Goal: Transaction & Acquisition: Purchase product/service

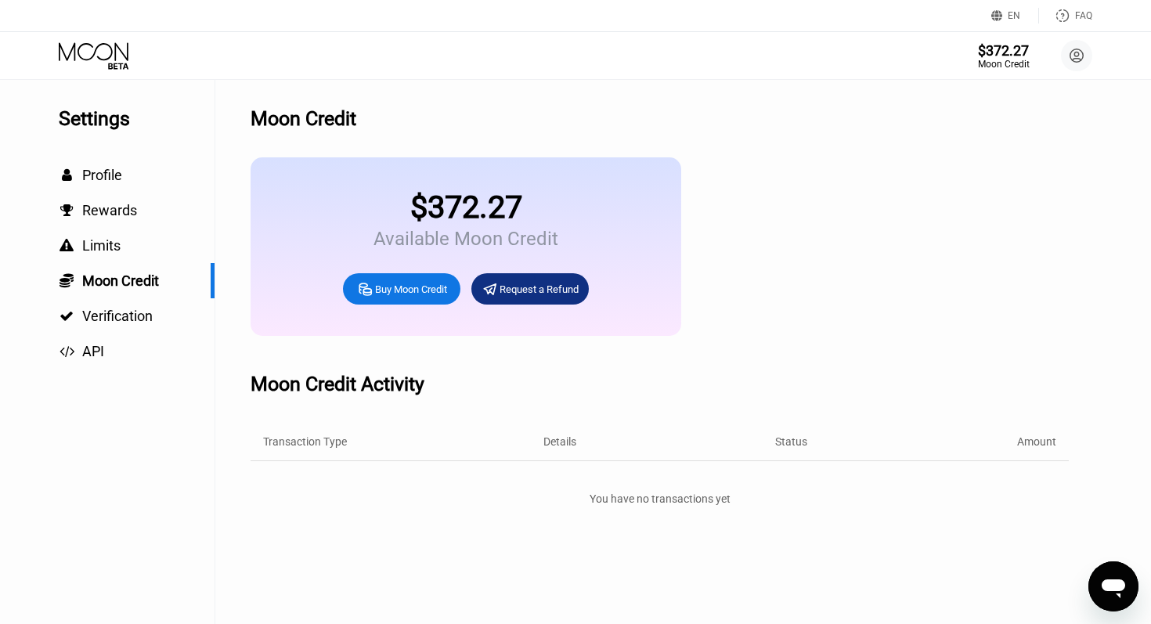
click at [410, 294] on div "Buy Moon Credit" at bounding box center [411, 289] width 72 height 13
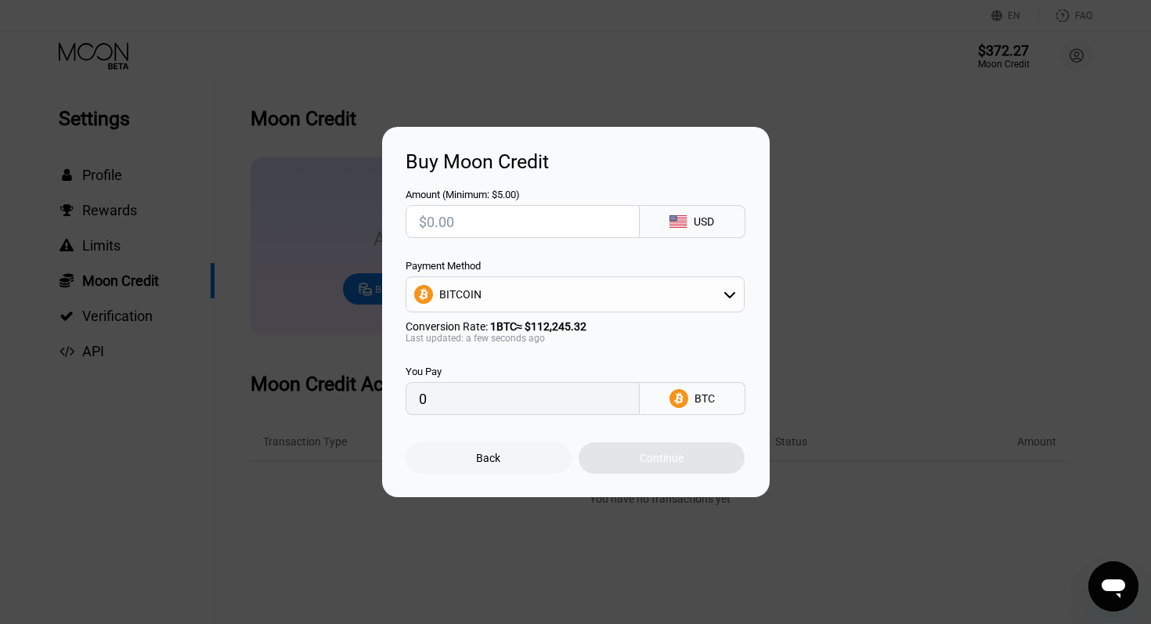
click at [577, 294] on div "BITCOIN" at bounding box center [574, 294] width 337 height 31
click at [516, 369] on span "USDT on TRON" at bounding box center [479, 372] width 73 height 13
type input "0.00"
click at [466, 218] on input "text" at bounding box center [522, 221] width 207 height 31
type input "$2"
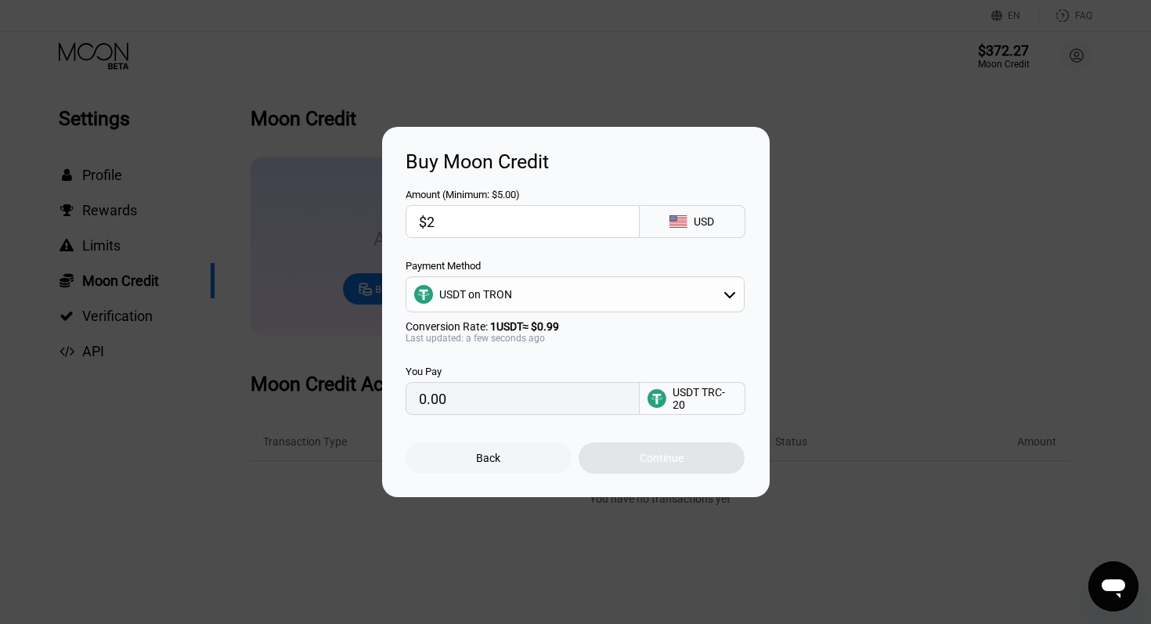
type input "2.02"
type input "$20"
type input "20.20"
type input "$2000"
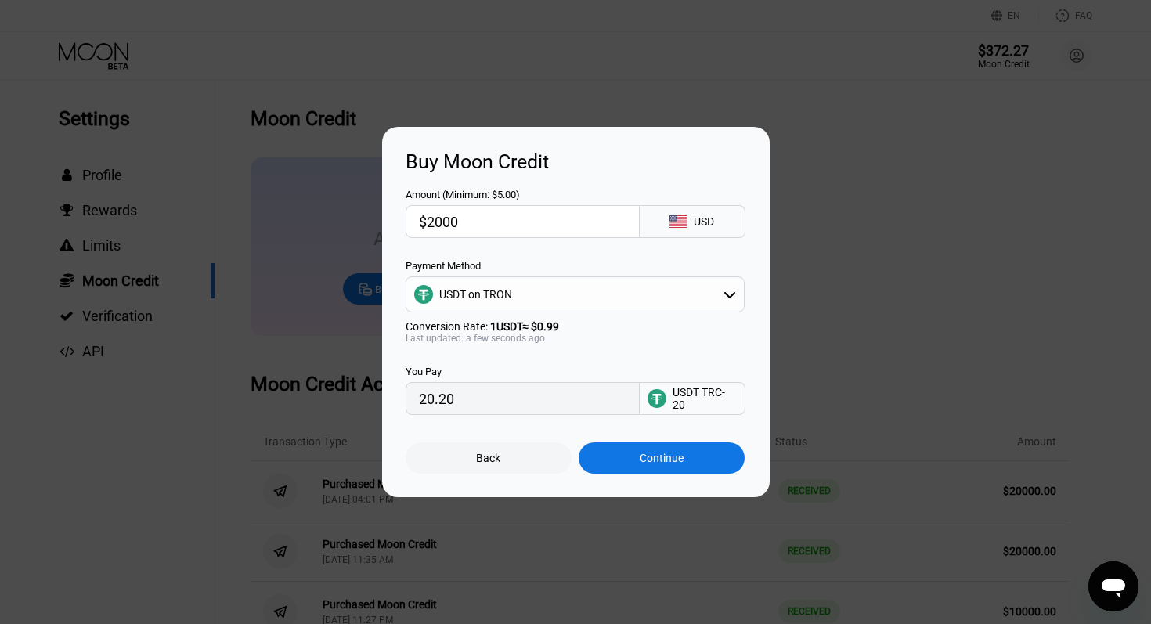
type input "2020.20"
type input "$20000"
type input "20202.02"
type input "$20000"
click at [648, 459] on div "Continue" at bounding box center [661, 458] width 44 height 13
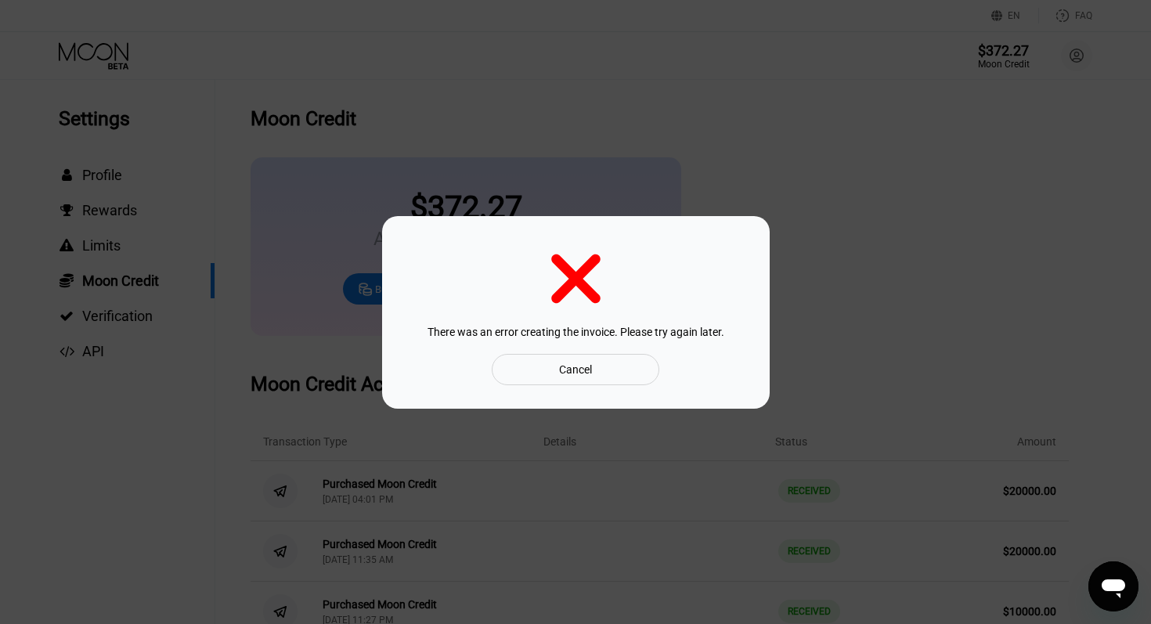
click at [568, 369] on div "Cancel" at bounding box center [575, 369] width 33 height 14
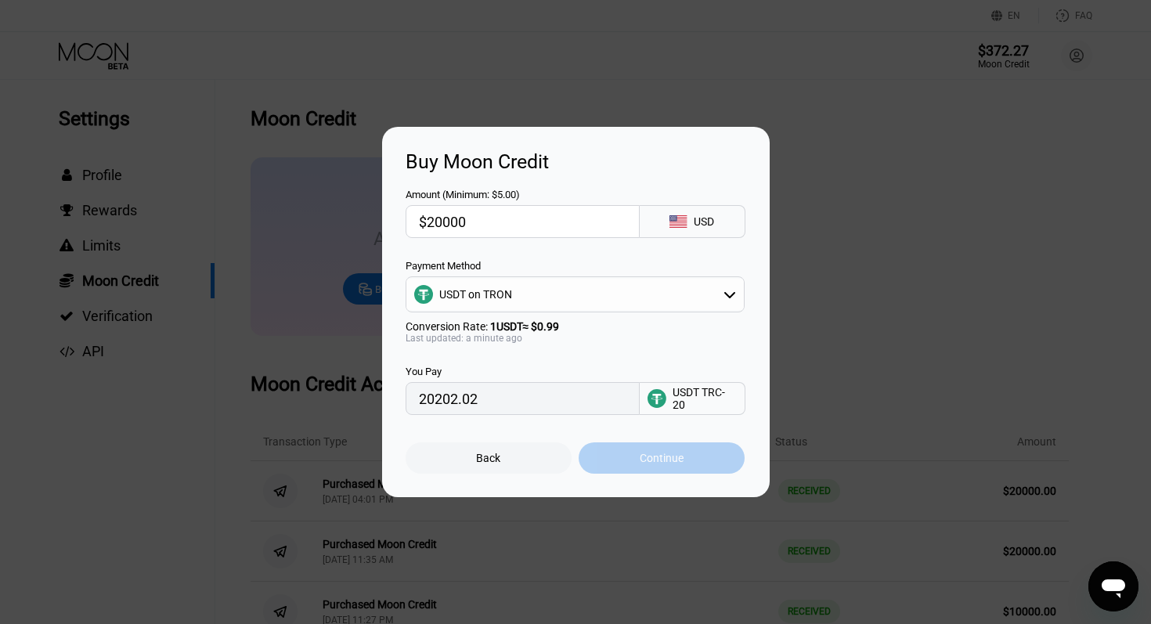
click at [643, 459] on div "Continue" at bounding box center [661, 458] width 44 height 13
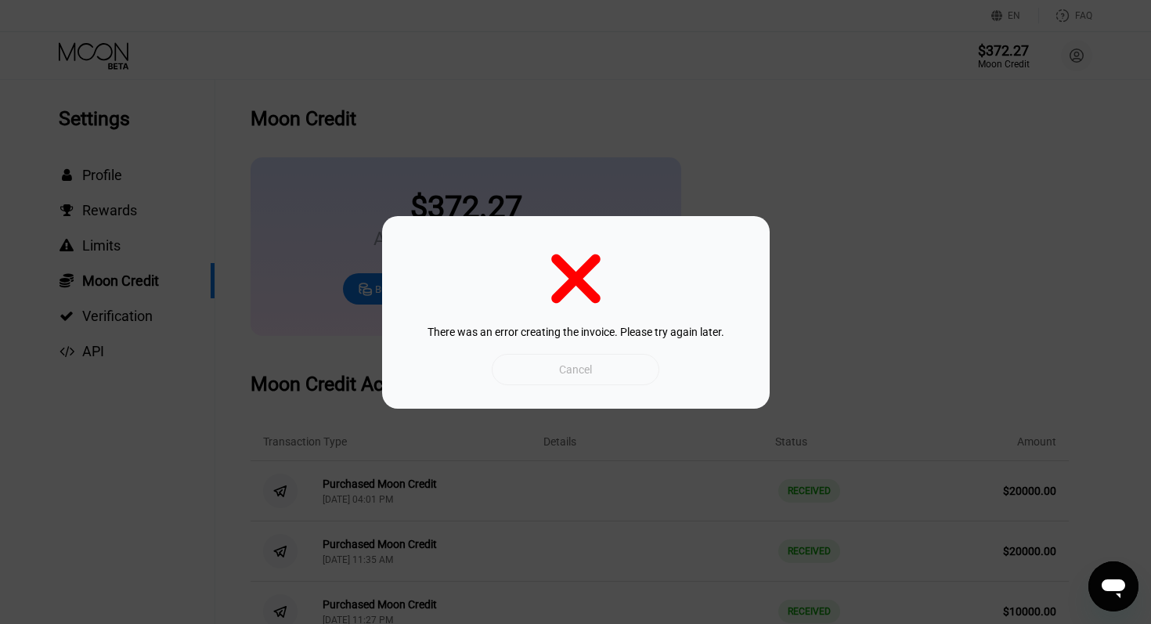
click at [589, 367] on div "Cancel" at bounding box center [575, 369] width 33 height 14
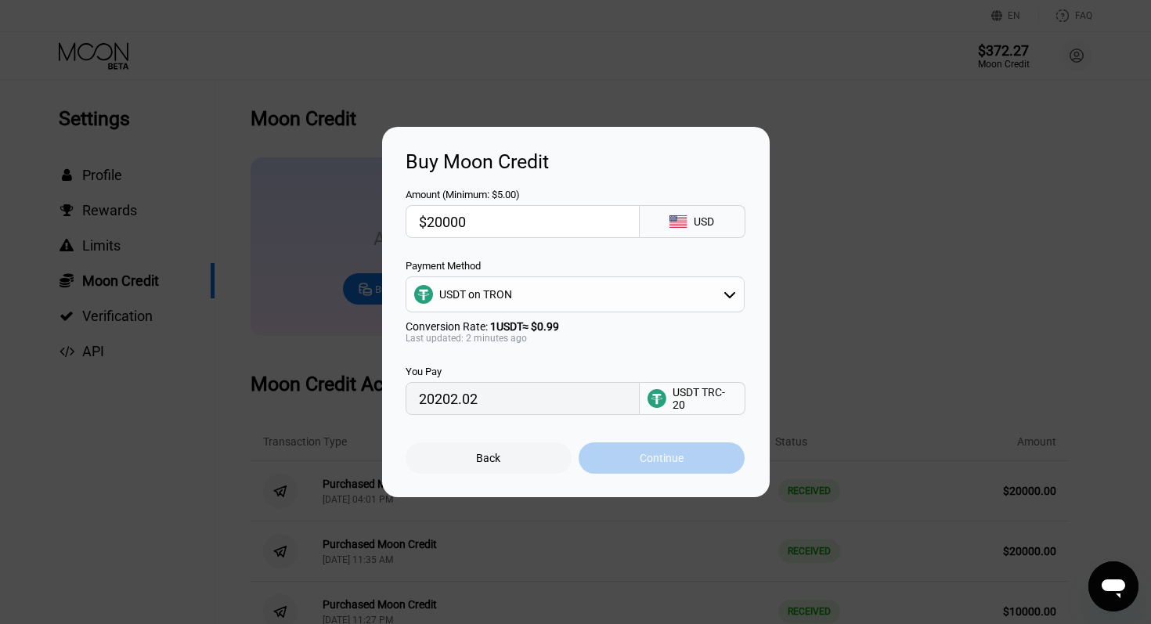
click at [643, 456] on div "Continue" at bounding box center [661, 458] width 44 height 13
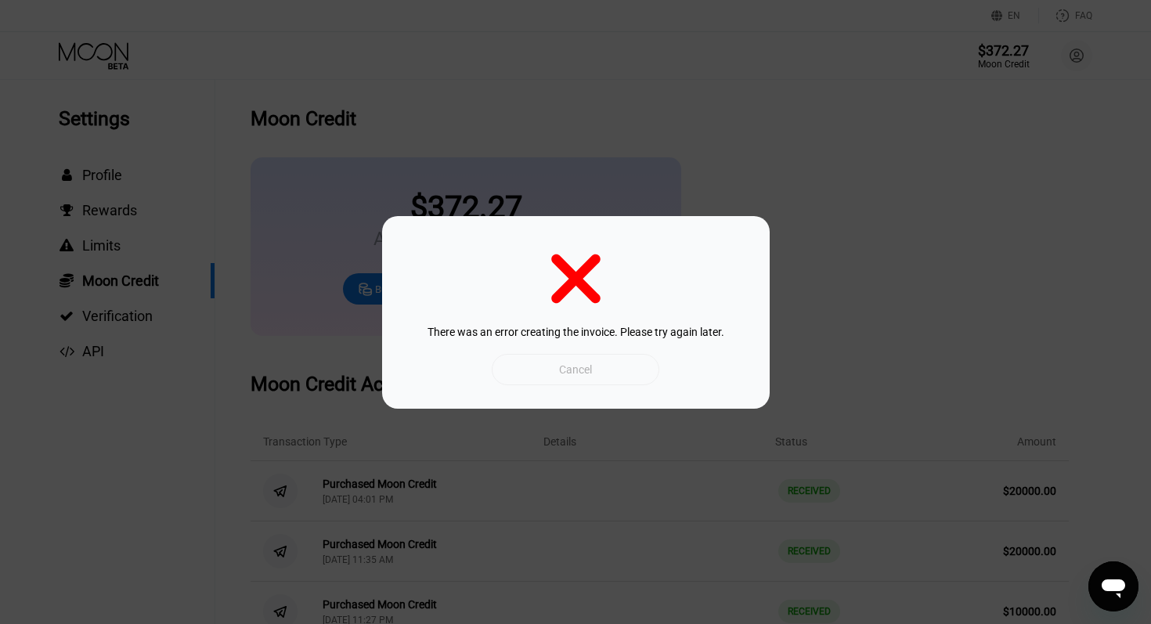
click at [596, 370] on div "Cancel" at bounding box center [575, 369] width 167 height 31
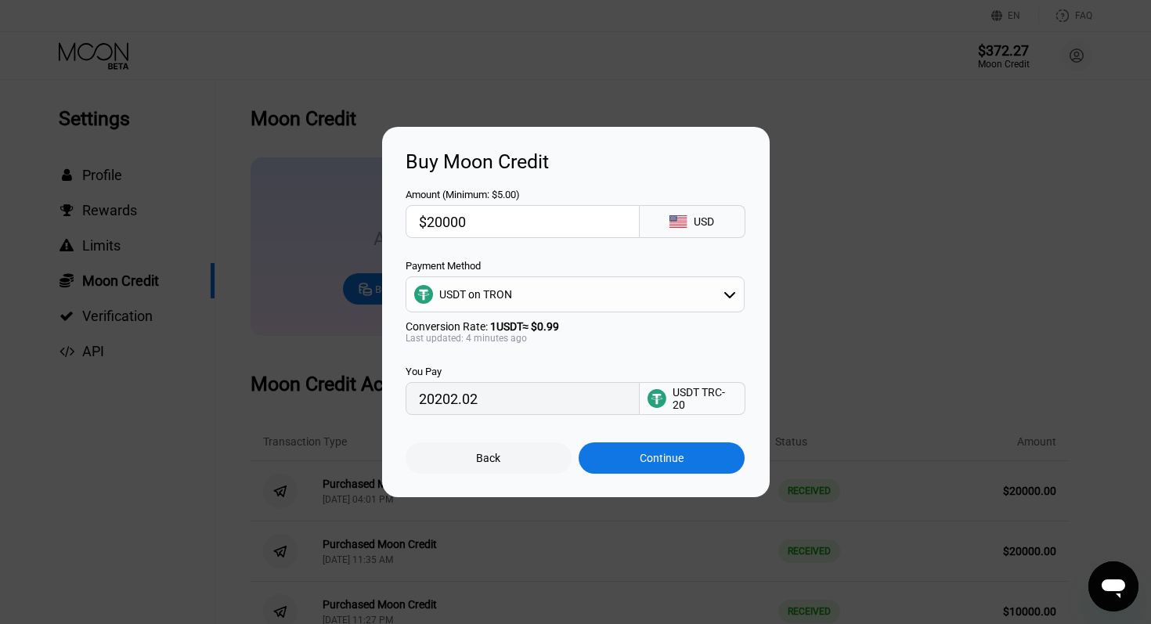
click at [646, 471] on div "Continue" at bounding box center [661, 457] width 166 height 31
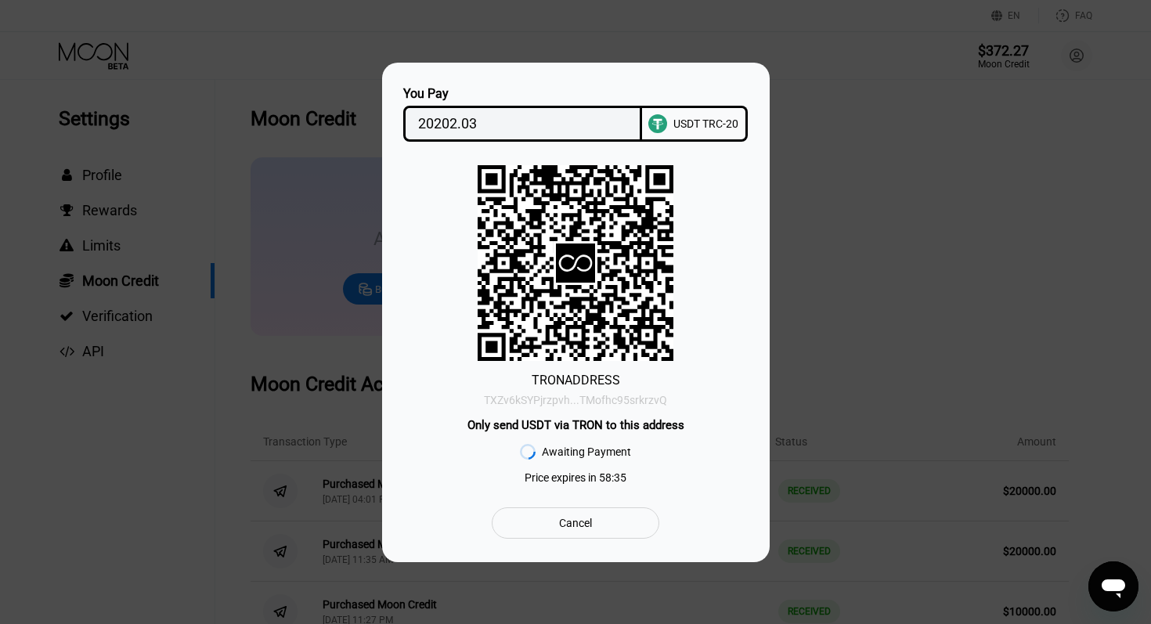
click at [621, 400] on div "TXZv6kSYPjrzpvh...TMofhc95srkrzvQ" at bounding box center [575, 400] width 183 height 13
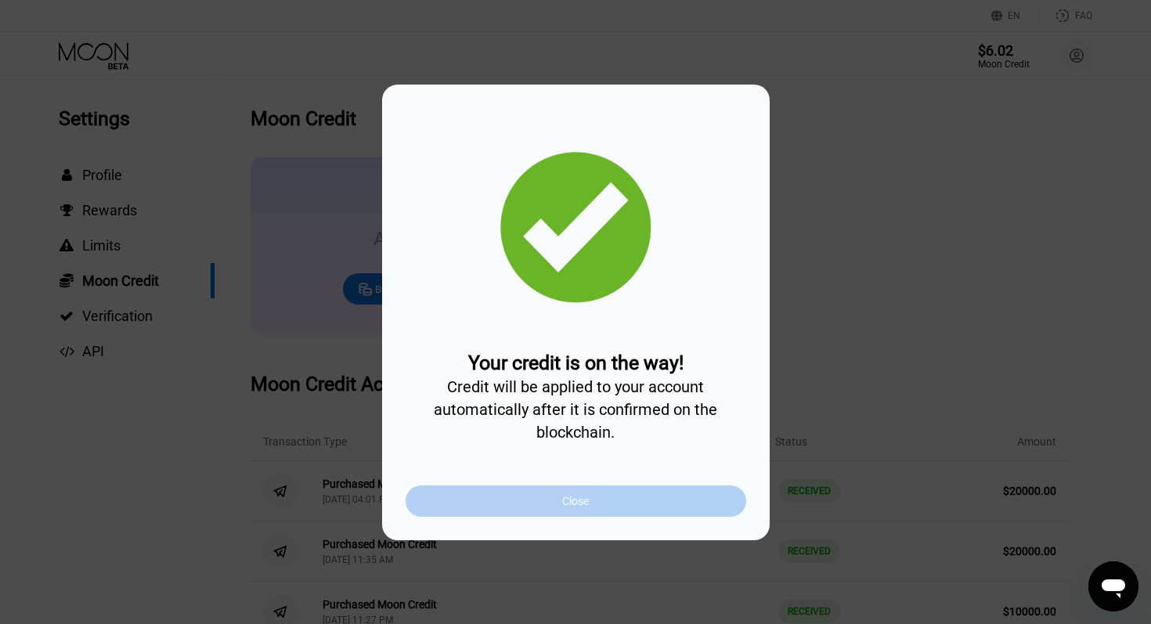
click at [548, 499] on div "Close" at bounding box center [575, 500] width 340 height 31
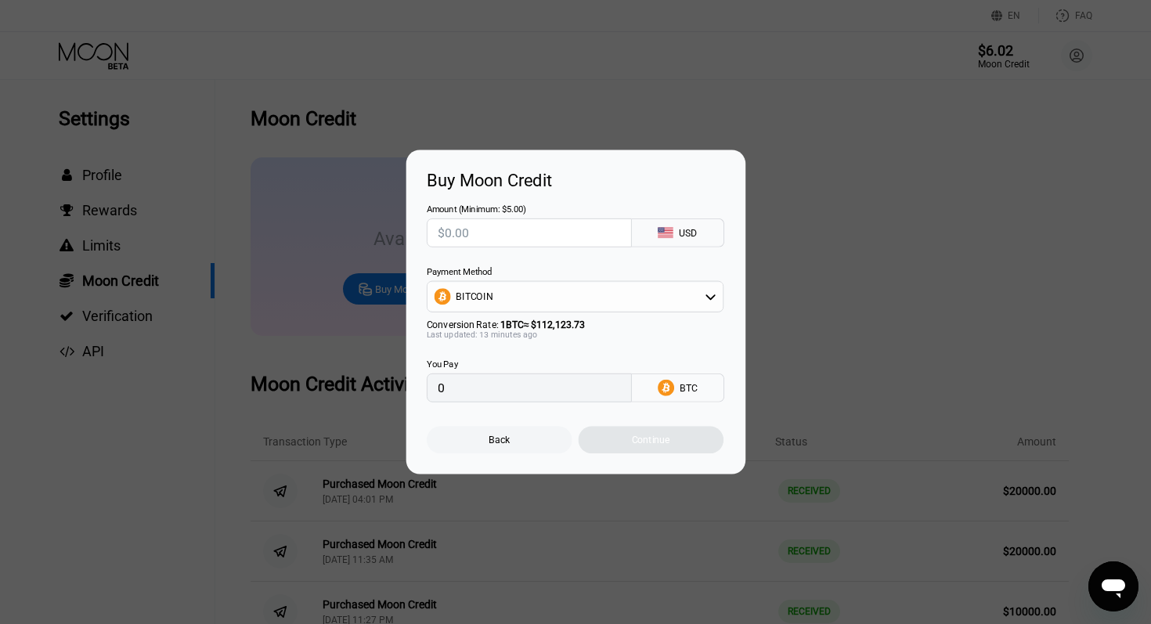
type input "0"
